Goal: Ask a question

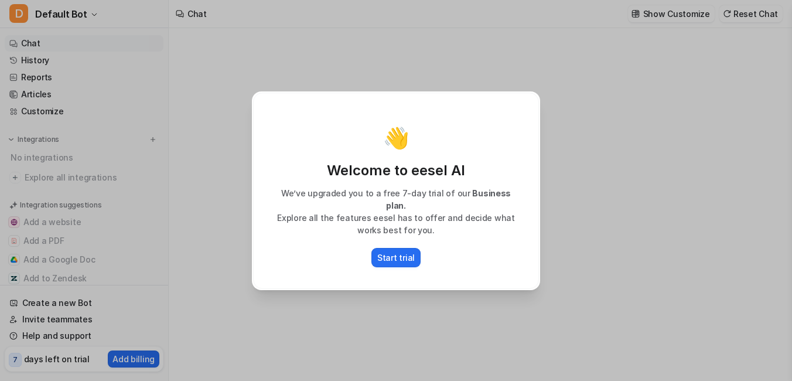
drag, startPoint x: 389, startPoint y: 258, endPoint x: 239, endPoint y: 210, distance: 157.3
click at [240, 211] on div "👋 Welcome to eesel AI We’ve upgraded you to a free 7-day trial of our Business …" at bounding box center [396, 190] width 792 height 381
click at [210, 195] on div "👋 Welcome to eesel AI We’ve upgraded you to a free 7-day trial of our Business …" at bounding box center [396, 190] width 792 height 381
type textarea "**********"
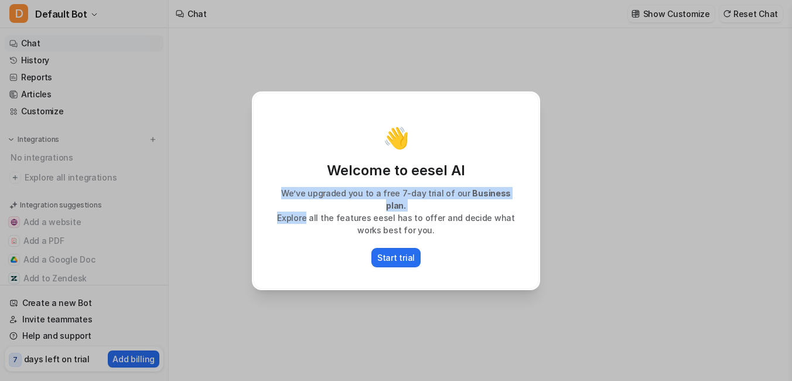
drag, startPoint x: 210, startPoint y: 195, endPoint x: 206, endPoint y: 228, distance: 33.0
click at [206, 214] on div "👋 Welcome to eesel AI We’ve upgraded you to a free 7-day trial of our Business …" at bounding box center [396, 190] width 792 height 381
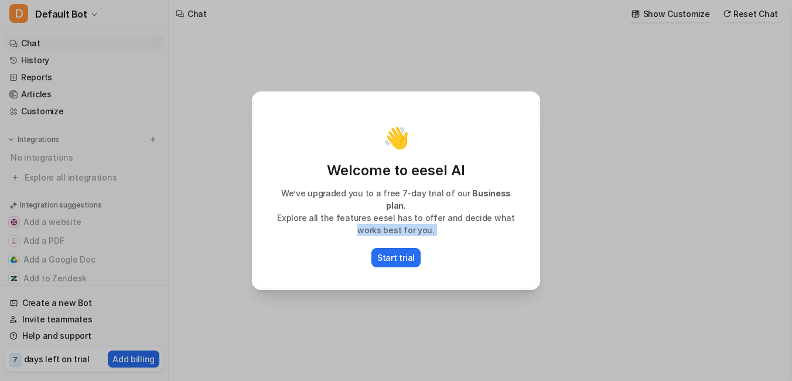
drag, startPoint x: 206, startPoint y: 228, endPoint x: 196, endPoint y: 245, distance: 20.0
click at [196, 245] on div "👋 Welcome to eesel AI We’ve upgraded you to a free 7-day trial of our Business …" at bounding box center [396, 190] width 792 height 381
click at [195, 245] on div "👋 Welcome to eesel AI We’ve upgraded you to a free 7-day trial of our Business …" at bounding box center [396, 190] width 792 height 381
drag, startPoint x: 194, startPoint y: 243, endPoint x: 193, endPoint y: 205, distance: 38.1
click at [194, 239] on div "👋 Welcome to eesel AI We’ve upgraded you to a free 7-day trial of our Business …" at bounding box center [396, 190] width 792 height 381
